Goal: Complete application form

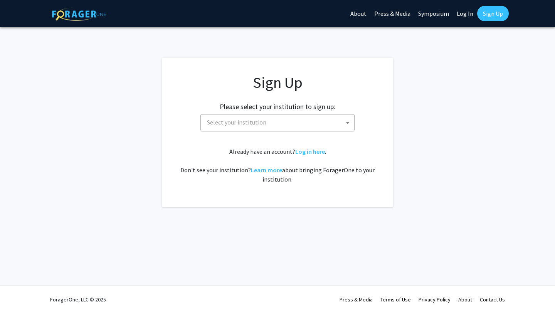
click at [349, 127] on span at bounding box center [348, 122] width 8 height 17
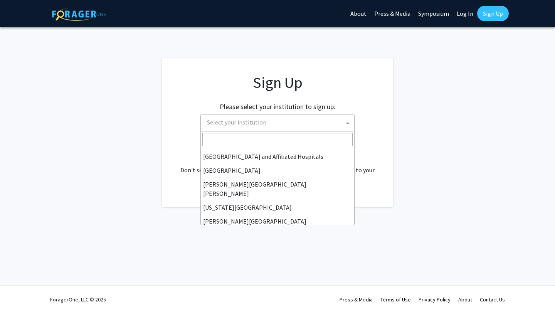
scroll to position [118, 0]
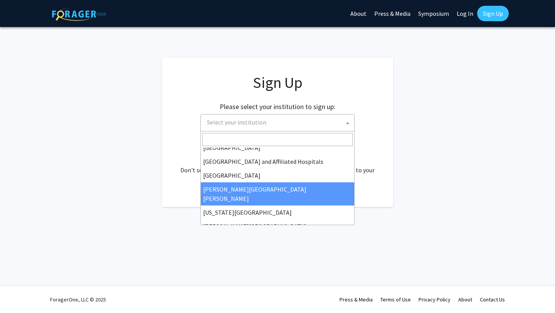
select select "1"
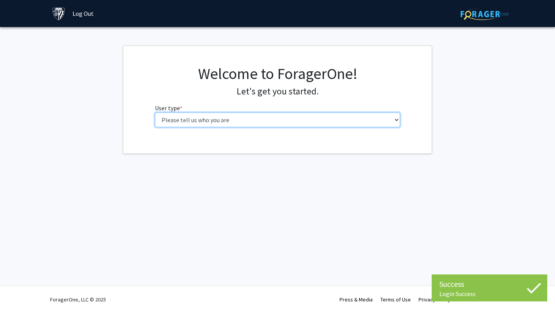
click at [303, 119] on select "Please tell us who you are Undergraduate Student Master's Student Doctoral Cand…" at bounding box center [277, 119] width 245 height 15
select select "2: masters"
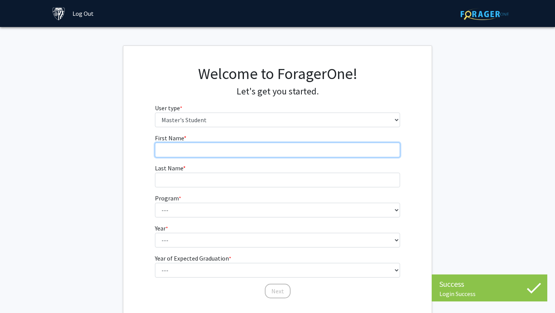
click at [299, 150] on input "First Name * required" at bounding box center [277, 150] width 245 height 15
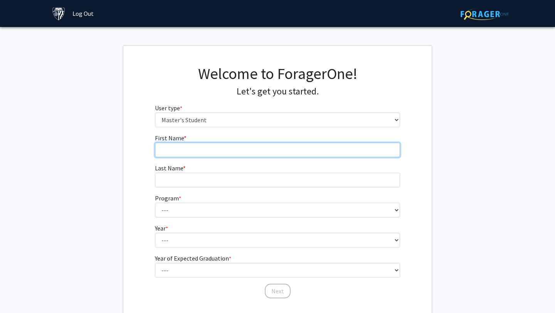
type input "Yuji"
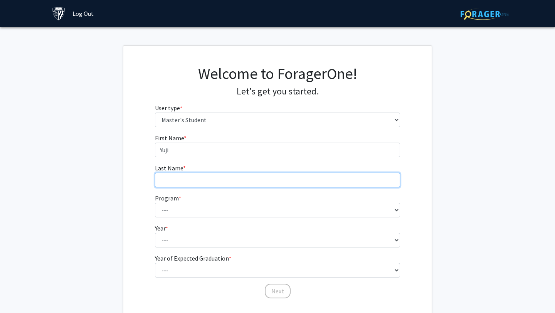
type input "Kwon"
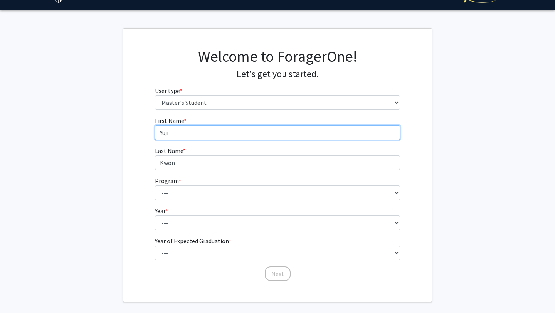
scroll to position [22, 0]
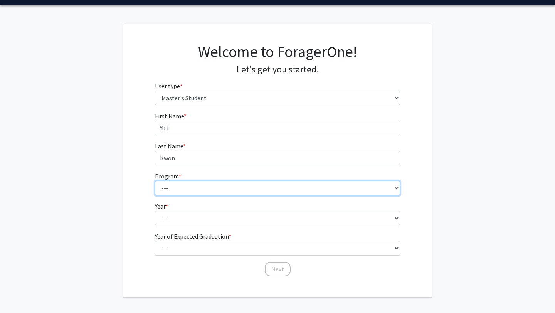
click at [225, 182] on select "--- Anatomy Education Applied and Computational Mathematics Applied Biomedical …" at bounding box center [277, 188] width 245 height 15
click at [207, 185] on select "--- Anatomy Education Applied and Computational Mathematics Applied Biomedical …" at bounding box center [277, 188] width 245 height 15
select select "81: 67"
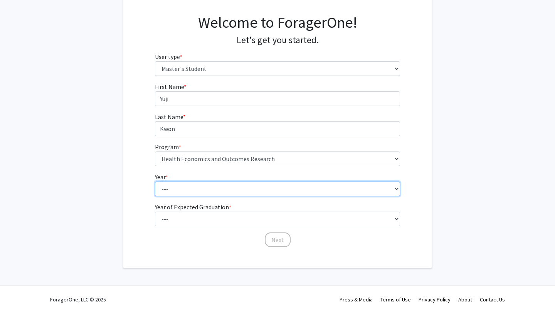
click at [201, 186] on select "--- First Year Second Year" at bounding box center [277, 188] width 245 height 15
select select "1: first_year"
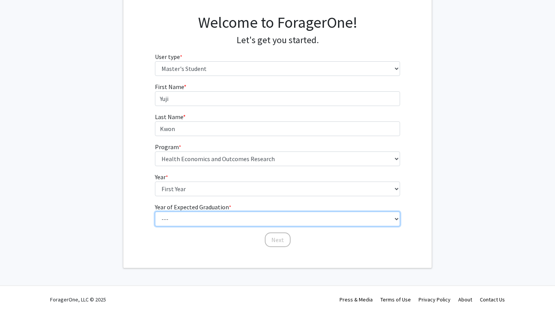
click at [198, 217] on select "--- 2025 2026 2027 2028 2029 2030 2031 2032 2033 2034" at bounding box center [277, 219] width 245 height 15
select select "2: 2026"
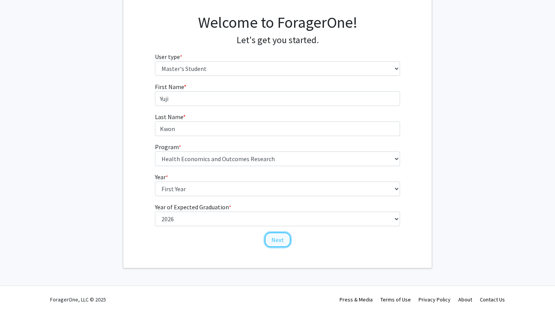
click at [275, 240] on button "Next" at bounding box center [278, 239] width 26 height 15
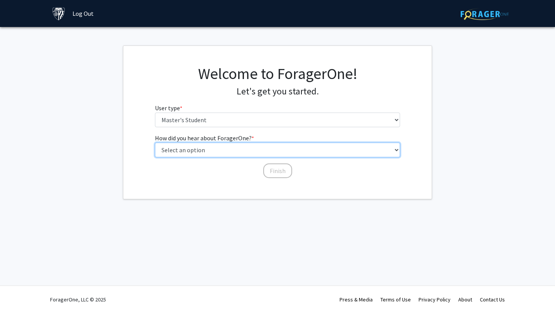
click at [244, 153] on select "Select an option Peer/student recommendation Faculty/staff recommendation Unive…" at bounding box center [277, 150] width 245 height 15
select select "3: university_website"
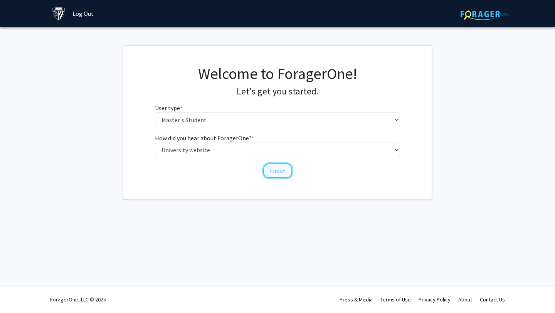
click at [276, 167] on button "Finish" at bounding box center [277, 170] width 29 height 15
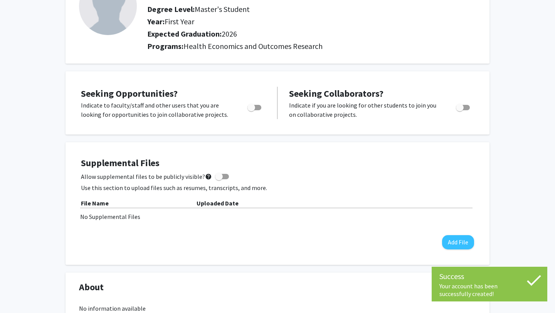
scroll to position [77, 0]
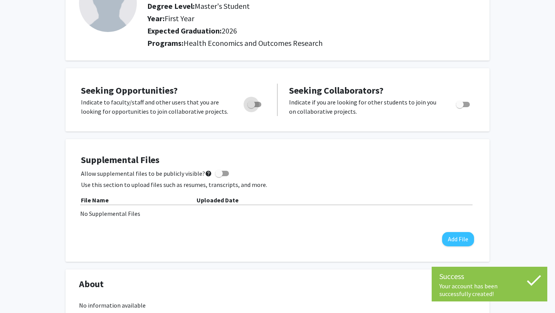
click at [253, 102] on span "Toggle" at bounding box center [251, 105] width 8 height 8
click at [251, 107] on input "Are you actively seeking opportunities?" at bounding box center [251, 107] width 0 height 0
checkbox input "true"
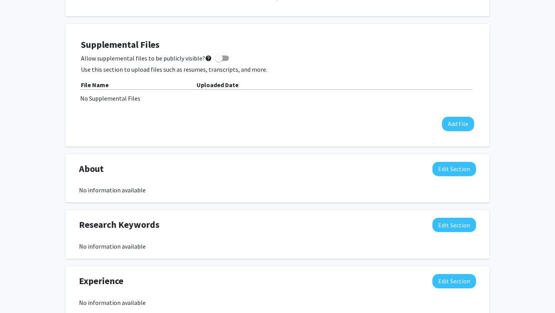
scroll to position [0, 0]
